Goal: Transaction & Acquisition: Obtain resource

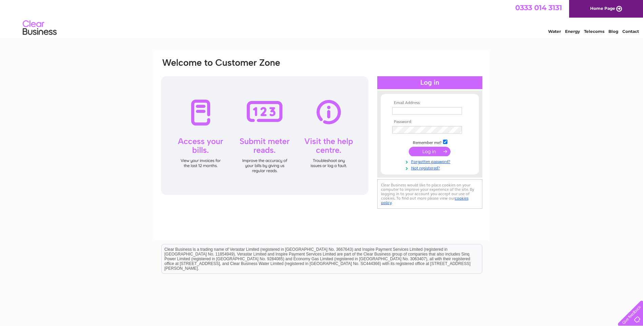
type input "[EMAIL_ADDRESS][DOMAIN_NAME]"
click at [416, 150] on input "submit" at bounding box center [430, 151] width 42 height 9
click at [427, 151] on input "submit" at bounding box center [430, 151] width 42 height 9
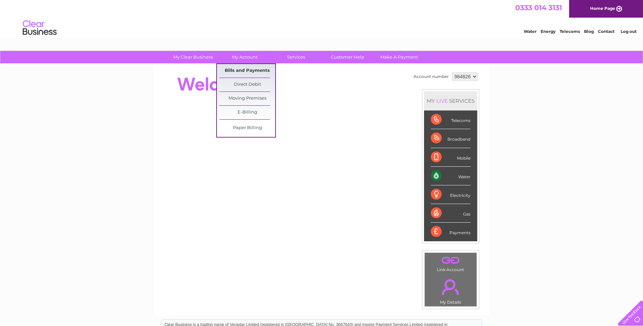
click at [251, 69] on link "Bills and Payments" at bounding box center [247, 71] width 56 height 14
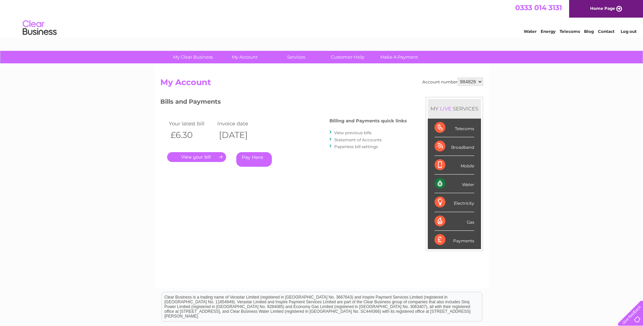
click at [197, 159] on link "." at bounding box center [196, 157] width 59 height 10
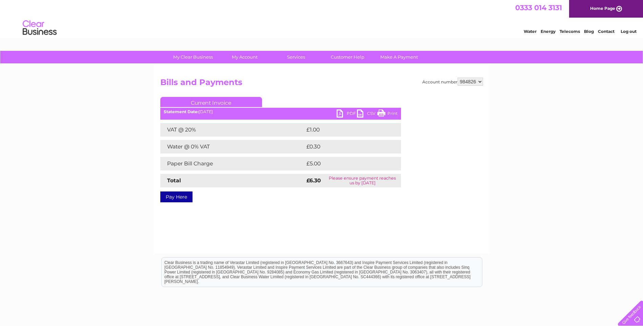
click at [344, 113] on link "PDF" at bounding box center [347, 115] width 20 height 10
click at [370, 67] on div "Account number 984826 Bills and Payments Current Invoice PDF CSV Print VAT @ 20%" at bounding box center [322, 159] width 336 height 190
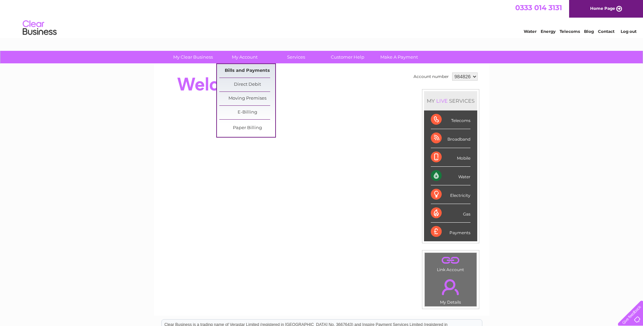
click at [244, 67] on link "Bills and Payments" at bounding box center [247, 71] width 56 height 14
